Goal: Information Seeking & Learning: Understand process/instructions

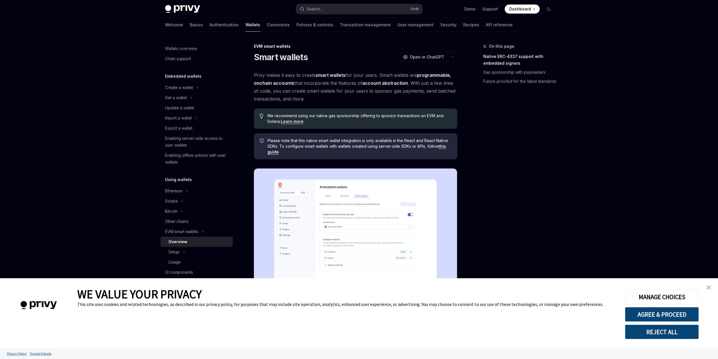
click at [513, 5] on span at bounding box center [522, 9] width 35 height 9
click at [465, 5] on div "Demo Support Dashboard Dashboard" at bounding box center [490, 9] width 126 height 9
click at [467, 6] on link "Demo" at bounding box center [470, 9] width 11 height 6
click at [182, 95] on div "Get a wallet" at bounding box center [176, 97] width 22 height 7
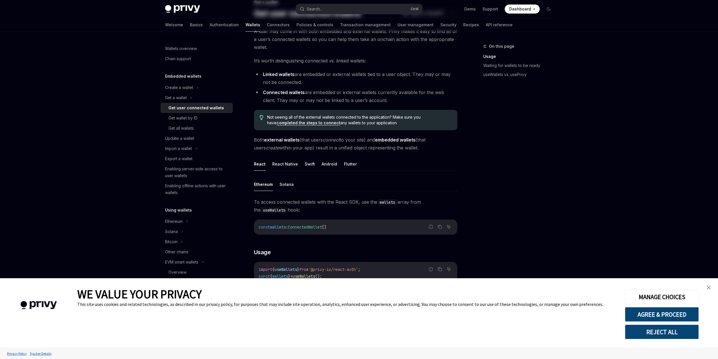
scroll to position [47, 0]
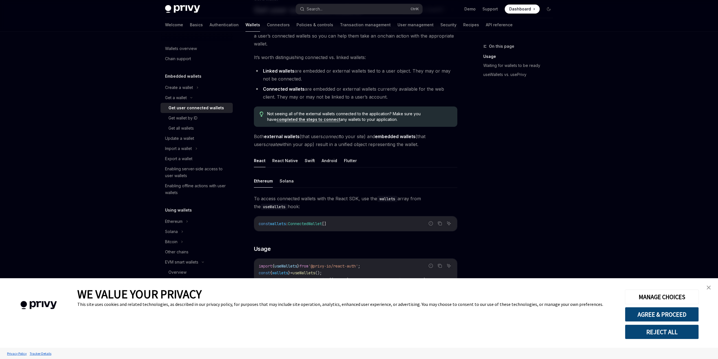
click at [710, 284] on link "close banner" at bounding box center [708, 287] width 11 height 11
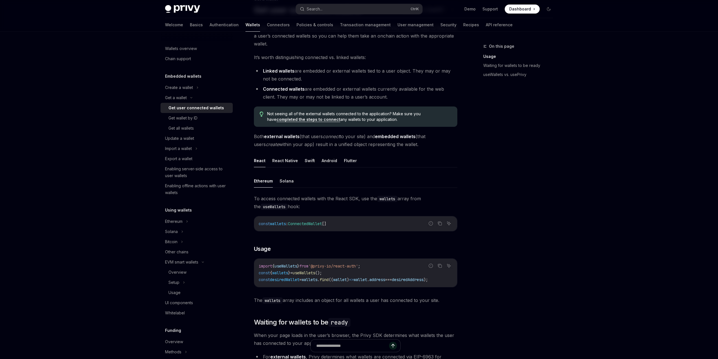
click at [340, 117] on link "completed the steps to connect" at bounding box center [309, 119] width 64 height 5
click at [174, 152] on div "Import a wallet" at bounding box center [178, 148] width 27 height 7
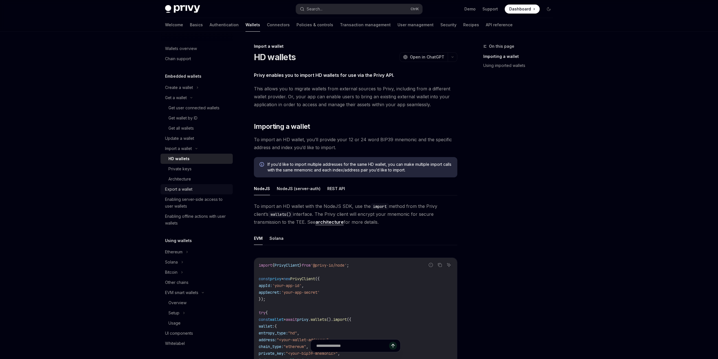
click at [170, 191] on div "Export a wallet" at bounding box center [178, 189] width 27 height 7
type textarea "*"
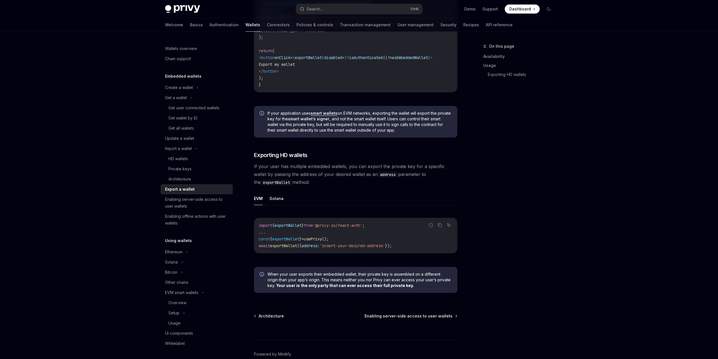
scroll to position [468, 0]
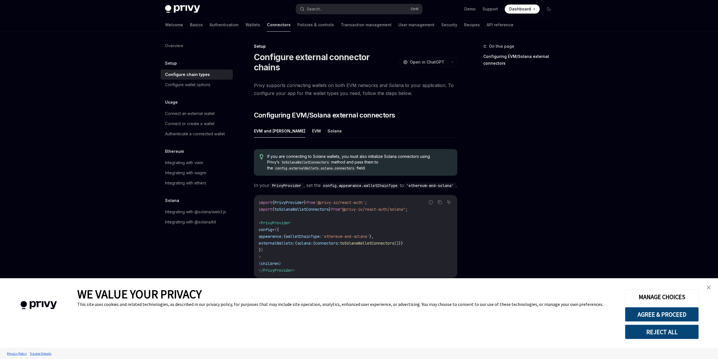
click at [711, 290] on link "close banner" at bounding box center [708, 287] width 11 height 11
